Goal: Transaction & Acquisition: Purchase product/service

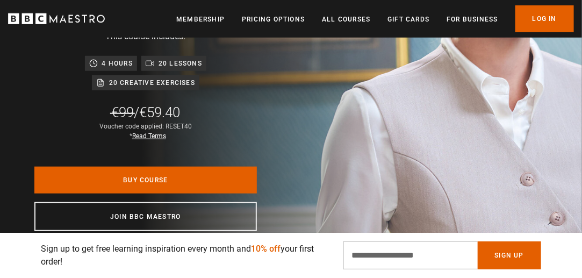
scroll to position [323, 0]
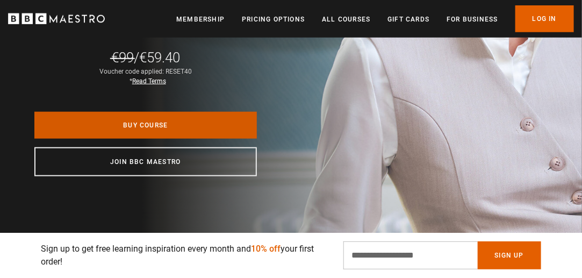
click at [164, 123] on link "Buy Course" at bounding box center [145, 125] width 222 height 27
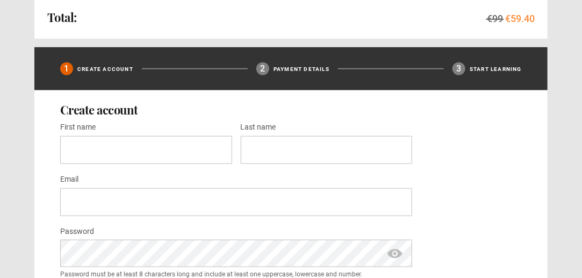
scroll to position [325, 0]
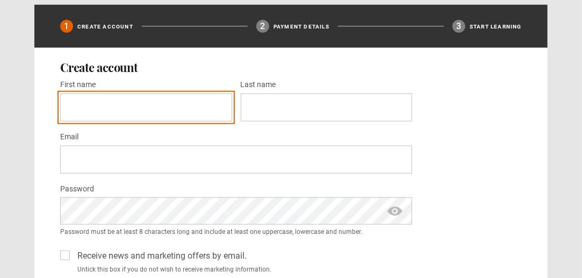
click at [177, 101] on input "First name *" at bounding box center [146, 107] width 172 height 28
type input "****"
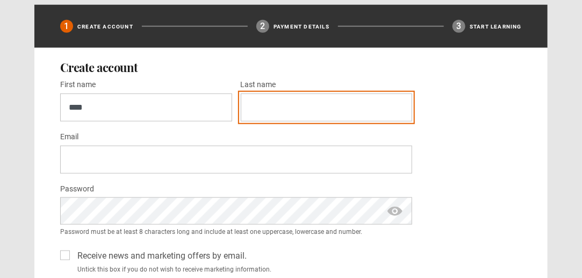
type input "*******"
type input "**********"
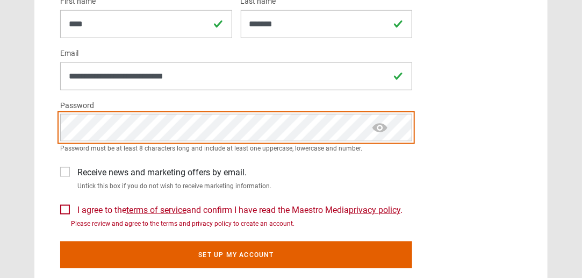
scroll to position [422, 0]
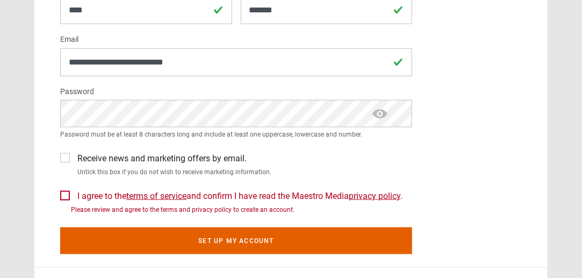
click at [73, 193] on label "I agree to the terms of service and confirm I have read the Maestro Media priva…" at bounding box center [237, 196] width 329 height 13
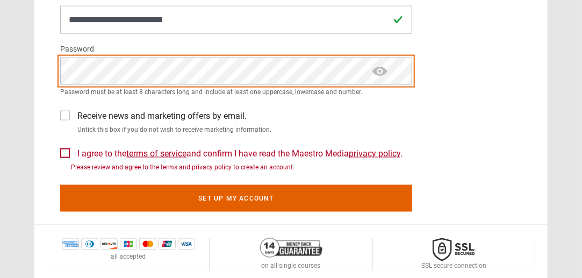
scroll to position [482, 0]
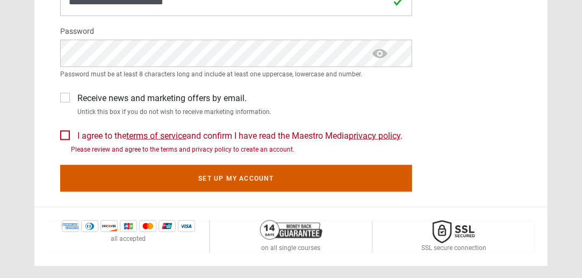
click at [240, 175] on button "Set up my account" at bounding box center [236, 178] width 352 height 27
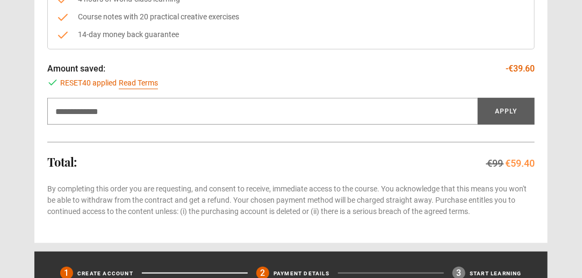
scroll to position [220, 0]
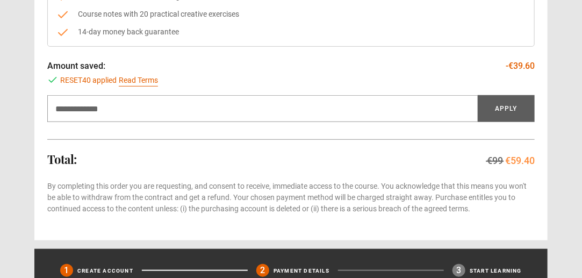
click at [175, 156] on div "Total: €99 €59.40" at bounding box center [290, 160] width 487 height 15
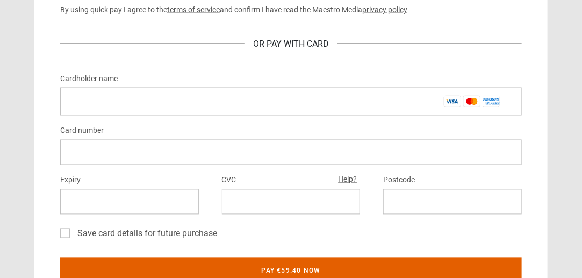
scroll to position [614, 0]
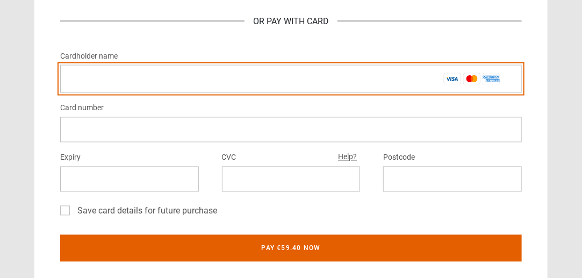
click at [191, 79] on input "Cardholder name *" at bounding box center [290, 79] width 461 height 28
type input "**********"
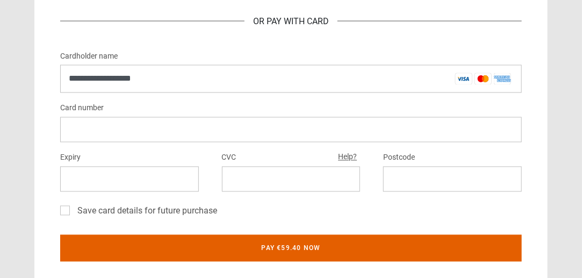
click at [258, 163] on div "CVC Help?" at bounding box center [291, 171] width 139 height 41
click at [446, 183] on div at bounding box center [452, 178] width 139 height 25
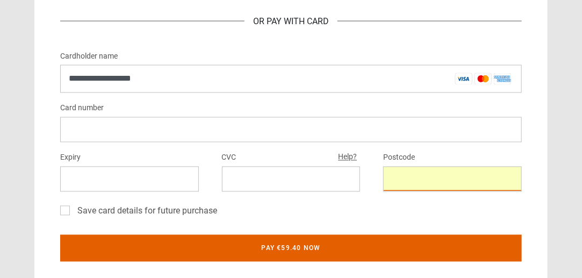
click at [381, 206] on div "Save card details for future purchase" at bounding box center [290, 213] width 461 height 17
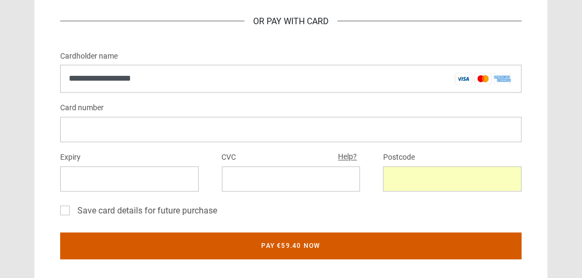
click at [311, 245] on button "Pay €59.40 now" at bounding box center [290, 246] width 461 height 27
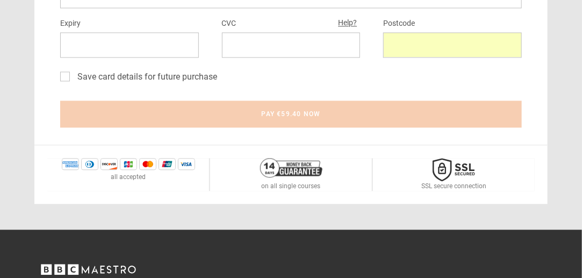
scroll to position [752, 0]
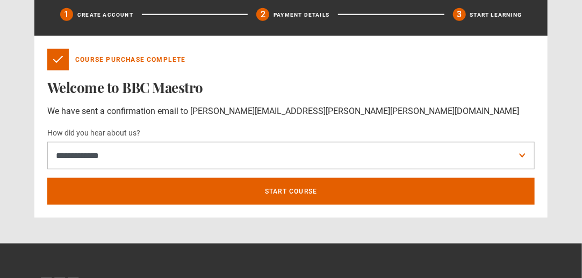
scroll to position [368, 0]
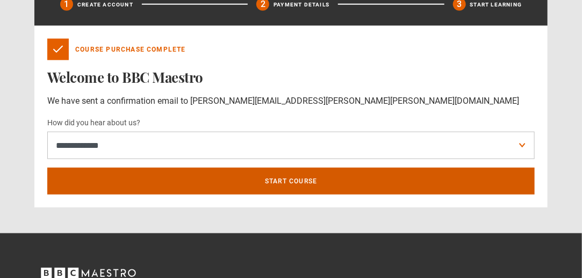
click at [288, 177] on link "Start course" at bounding box center [290, 181] width 487 height 27
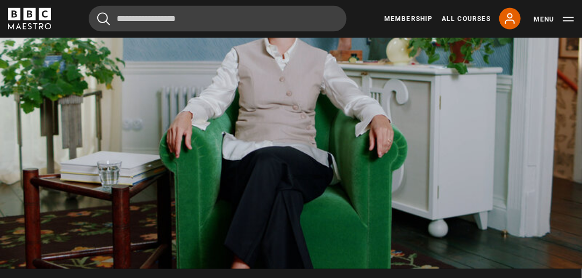
scroll to position [574, 0]
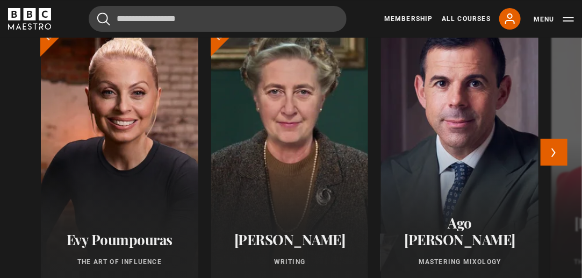
scroll to position [1347, 0]
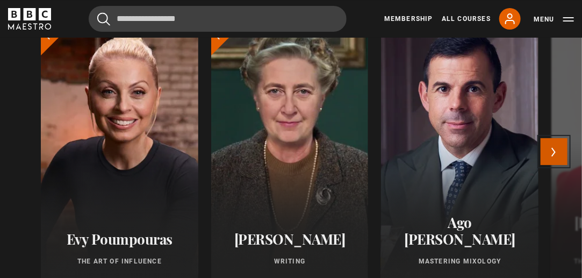
click at [551, 151] on button "Next" at bounding box center [553, 151] width 27 height 27
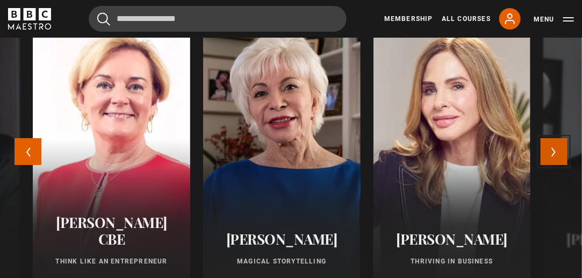
click at [551, 151] on button "Next" at bounding box center [553, 151] width 27 height 27
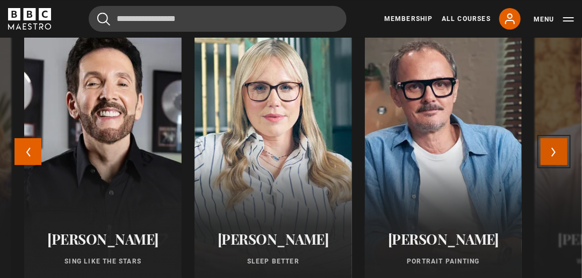
click at [551, 151] on button "Next" at bounding box center [553, 151] width 27 height 27
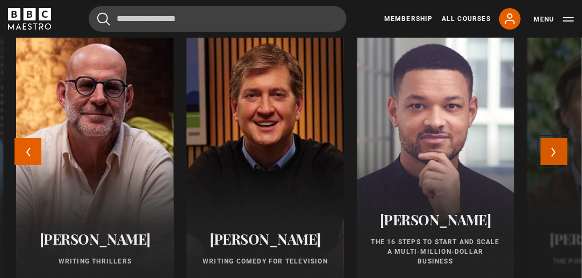
click at [551, 151] on button "Next" at bounding box center [553, 151] width 27 height 27
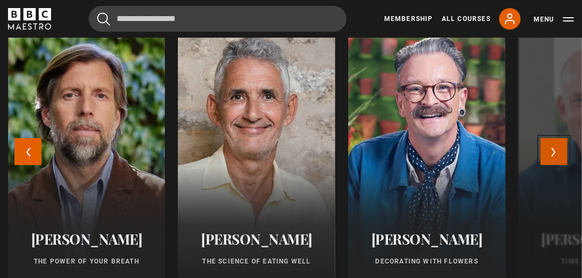
click at [551, 151] on button "Next" at bounding box center [553, 151] width 27 height 27
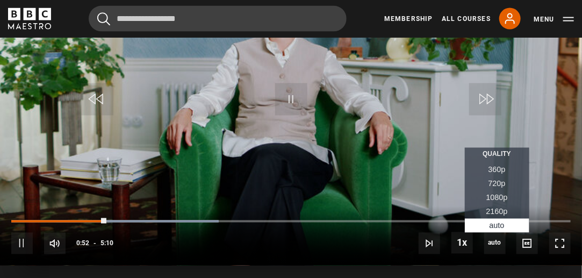
scroll to position [619, 0]
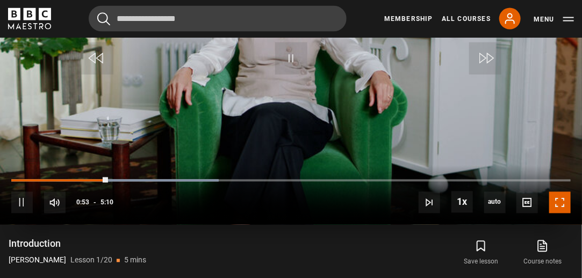
drag, startPoint x: 562, startPoint y: 205, endPoint x: 562, endPoint y: 270, distance: 65.0
click at [562, 205] on span "Video Player" at bounding box center [559, 202] width 21 height 21
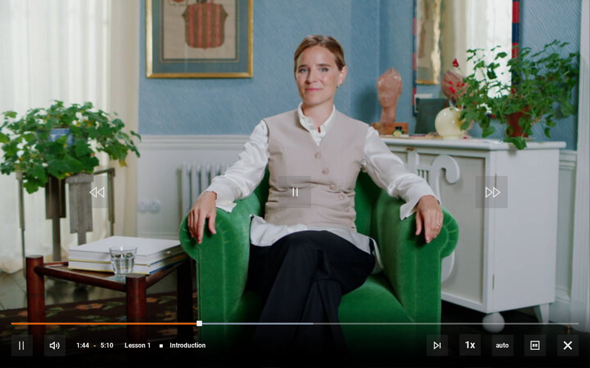
click at [216, 277] on div "10s Skip Back 10 seconds Pause 10s Skip Forward 10 seconds Loaded : 53.23% 1:44…" at bounding box center [295, 339] width 590 height 60
click at [572, 277] on span "Video Player" at bounding box center [567, 345] width 21 height 21
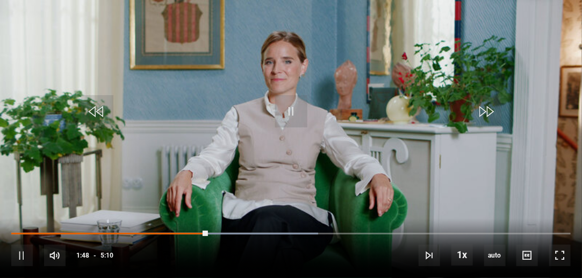
scroll to position [843, 0]
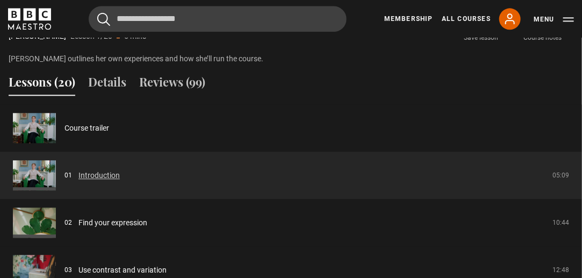
click at [96, 179] on link "Introduction" at bounding box center [98, 175] width 41 height 11
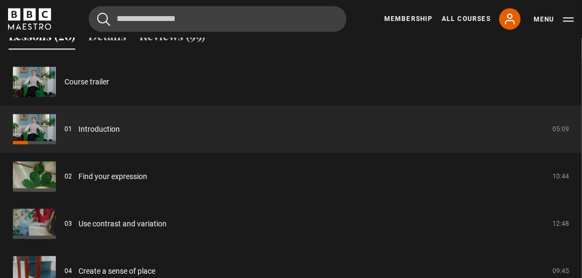
scroll to position [888, 0]
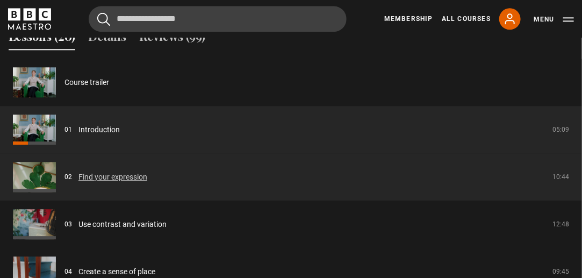
click at [141, 174] on link "Find your expression" at bounding box center [112, 176] width 69 height 11
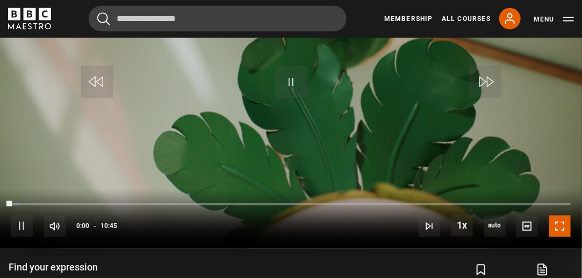
click at [565, 226] on span "Video Player" at bounding box center [559, 225] width 21 height 21
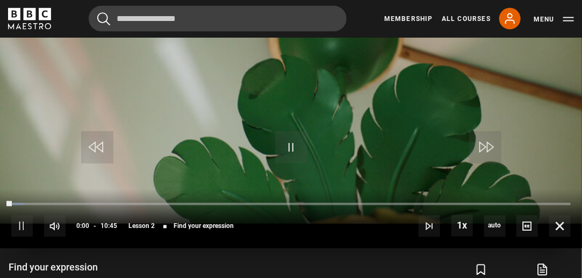
scroll to position [565, 0]
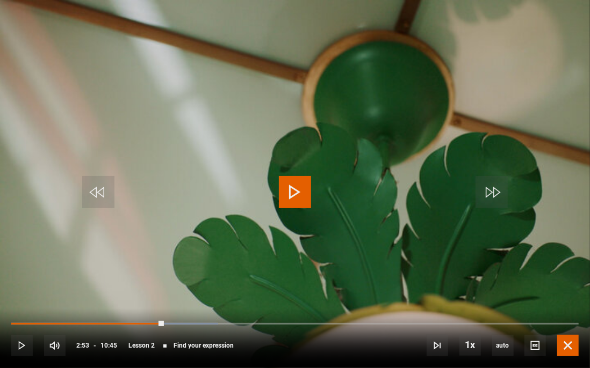
click at [564, 277] on span "Video Player" at bounding box center [567, 345] width 21 height 21
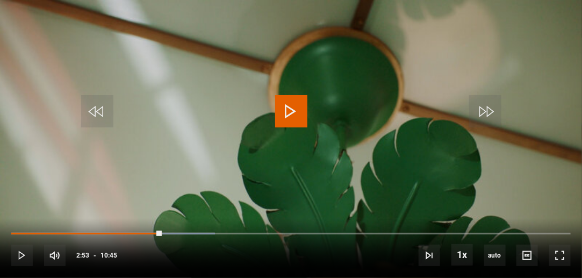
scroll to position [1017, 0]
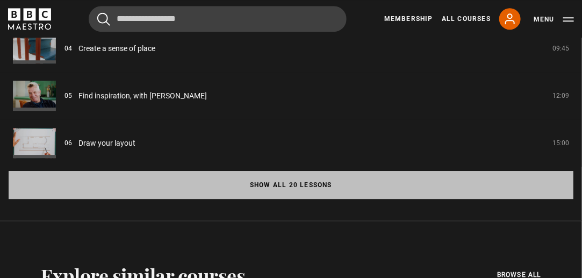
click at [321, 185] on button "Show all 20 lessons" at bounding box center [291, 185] width 564 height 28
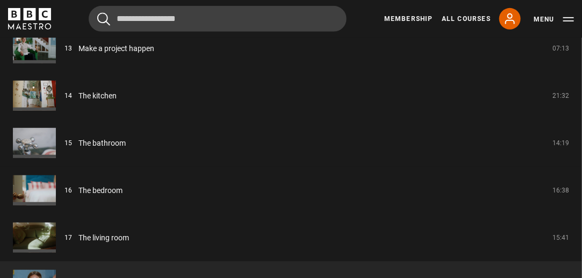
scroll to position [1522, 0]
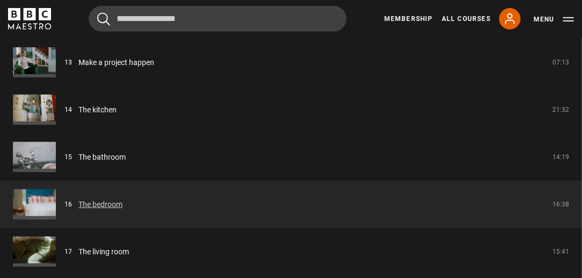
click at [122, 200] on link "The bedroom" at bounding box center [100, 204] width 44 height 11
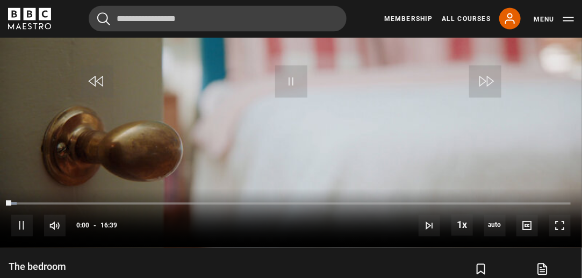
scroll to position [615, 0]
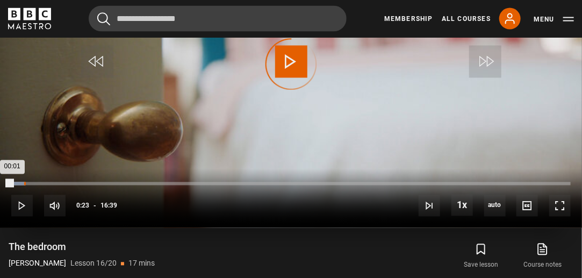
click at [24, 183] on div "Loaded : 2.50% 00:23 00:01" at bounding box center [290, 183] width 559 height 3
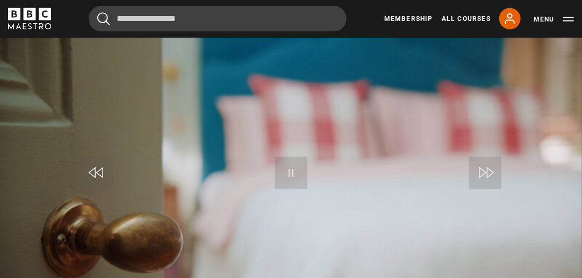
scroll to position [532, 0]
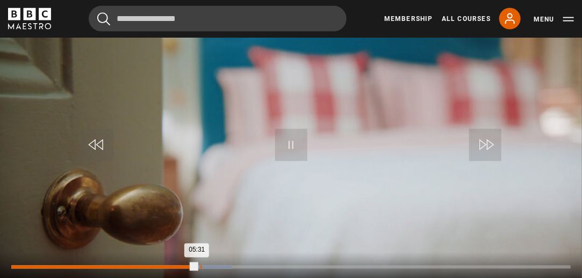
click at [201, 266] on div "Loaded : 39.54% 05:37 05:31" at bounding box center [290, 266] width 559 height 3
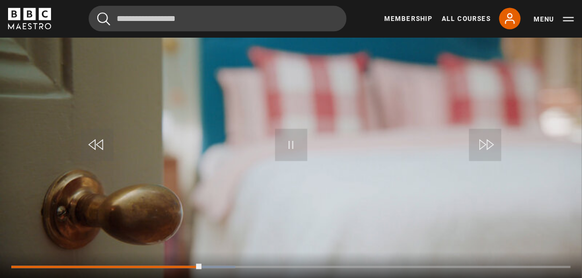
click at [209, 264] on div "10s Skip Back 10 seconds Pause 10s Skip Forward 10 seconds Loaded : 40.04% 05:5…" at bounding box center [291, 282] width 582 height 60
click at [214, 264] on div "10s Skip Back 10 seconds Pause 10s Skip Forward 10 seconds Loaded : 40.54% 06:0…" at bounding box center [291, 282] width 582 height 60
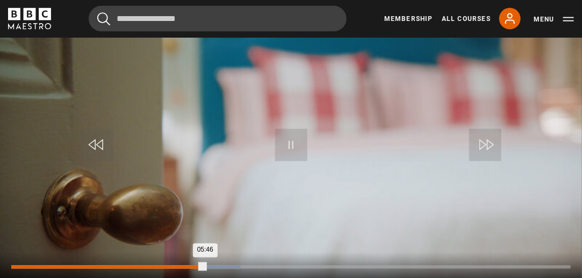
click at [191, 264] on div "10s Skip Back 10 seconds Pause 10s Skip Forward 10 seconds Loaded : 41.04% 05:2…" at bounding box center [291, 282] width 582 height 60
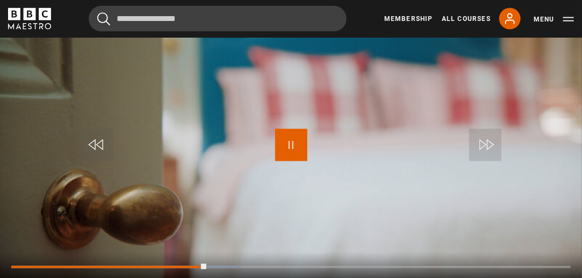
click at [289, 146] on span "Video Player" at bounding box center [291, 145] width 32 height 32
